Goal: Information Seeking & Learning: Find specific fact

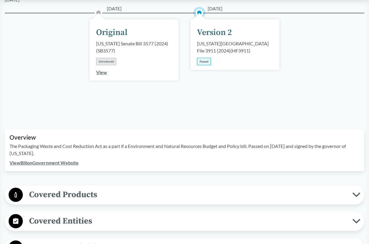
scroll to position [59, 0]
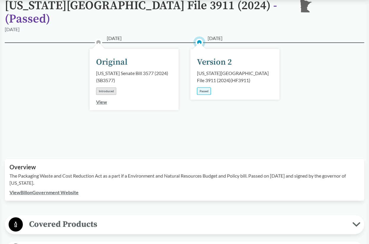
click at [66, 189] on link "View Bill on Government Website" at bounding box center [43, 192] width 69 height 6
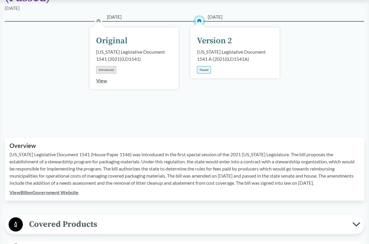
scroll to position [89, 0]
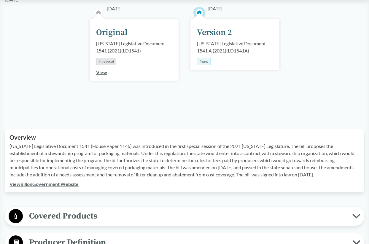
click at [36, 181] on link "View Bill on Government Website" at bounding box center [43, 184] width 69 height 6
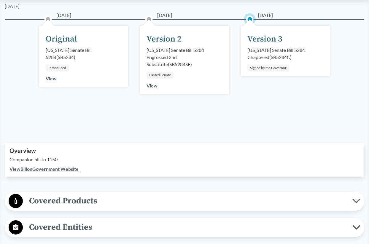
scroll to position [89, 0]
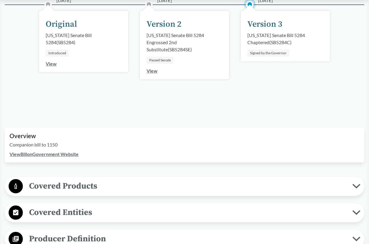
click at [59, 154] on link "View Bill on Government Website" at bounding box center [43, 154] width 69 height 6
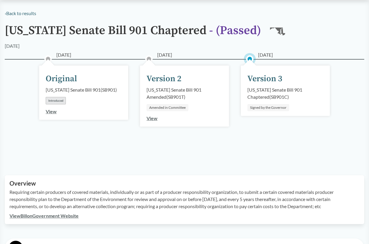
scroll to position [59, 0]
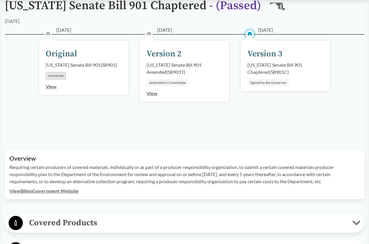
click at [51, 189] on link "View Bill on Government Website" at bounding box center [43, 191] width 69 height 6
